Goal: Task Accomplishment & Management: Use online tool/utility

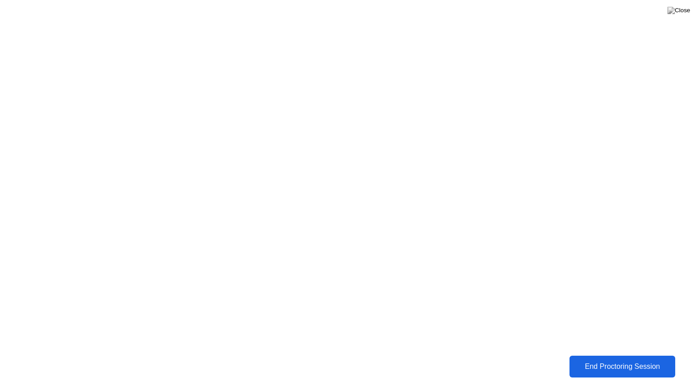
click at [604, 371] on div "End Proctoring Session" at bounding box center [622, 367] width 100 height 8
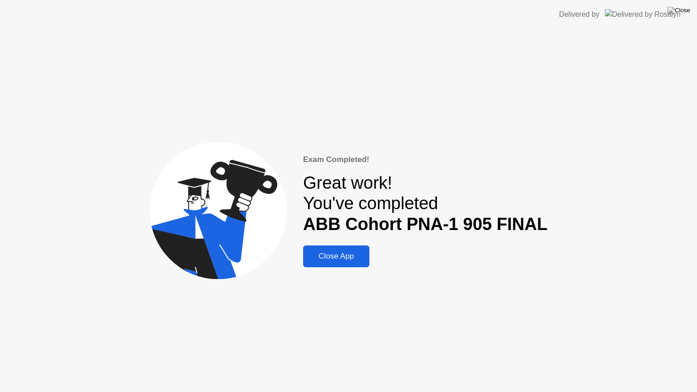
click at [345, 260] on div "Close App" at bounding box center [336, 256] width 61 height 9
